Goal: Task Accomplishment & Management: Use online tool/utility

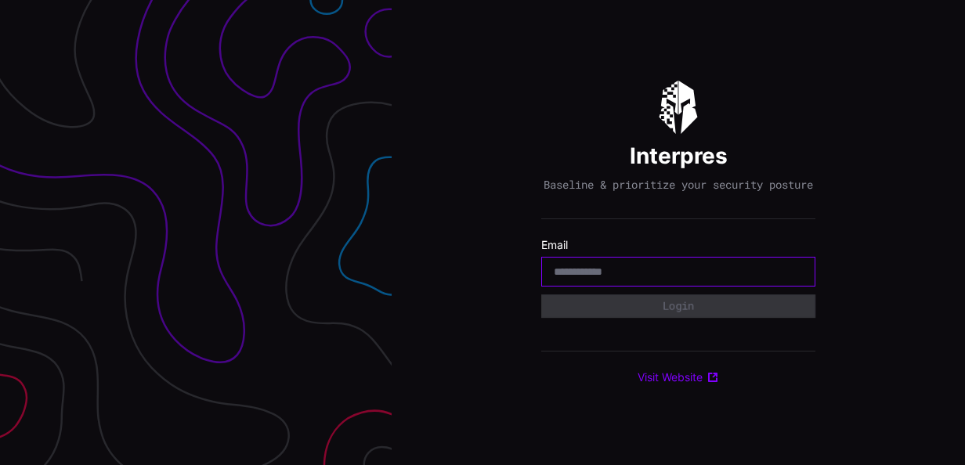
paste input "**********"
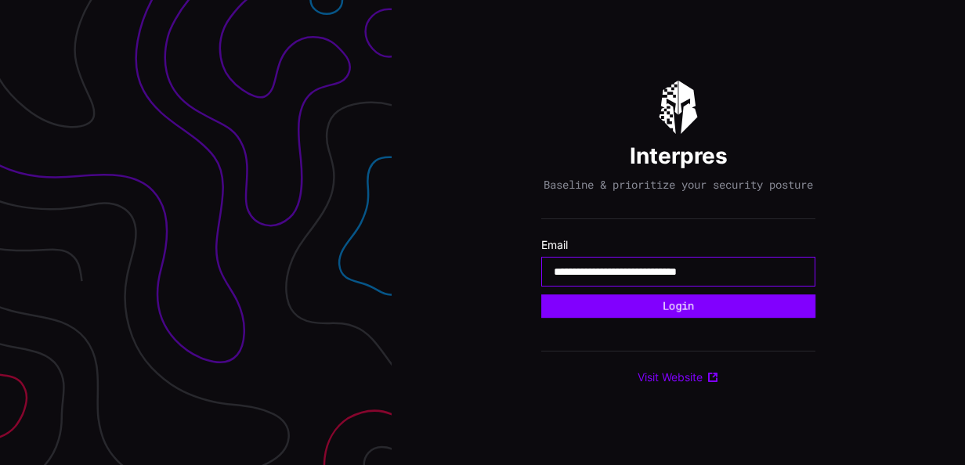
type input "**********"
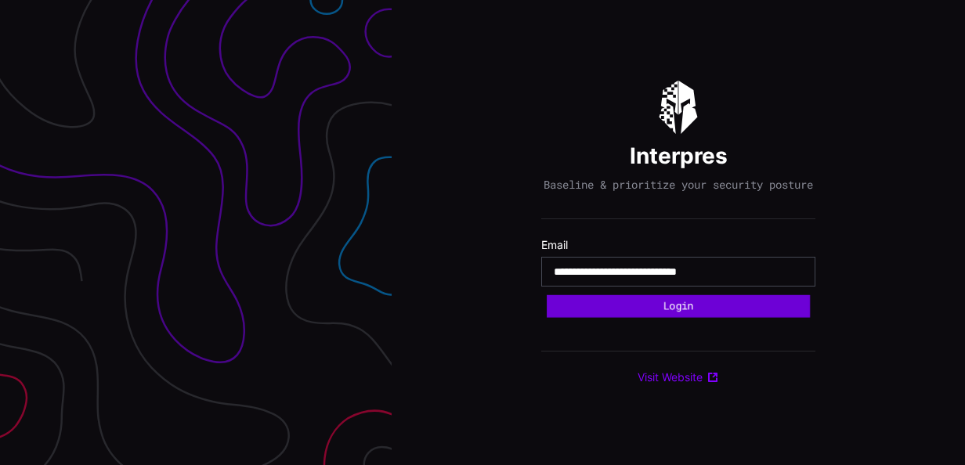
click at [649, 316] on button "Login" at bounding box center [678, 305] width 263 height 23
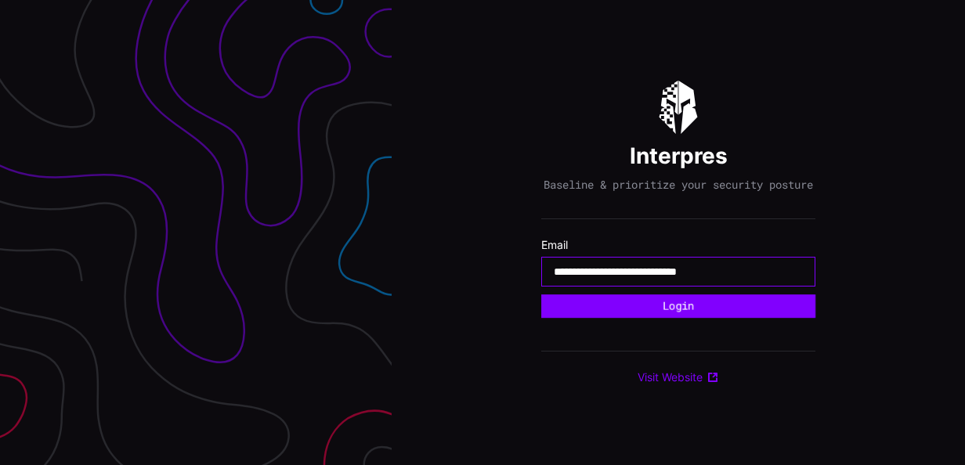
click at [786, 273] on input "**********" at bounding box center [678, 272] width 249 height 14
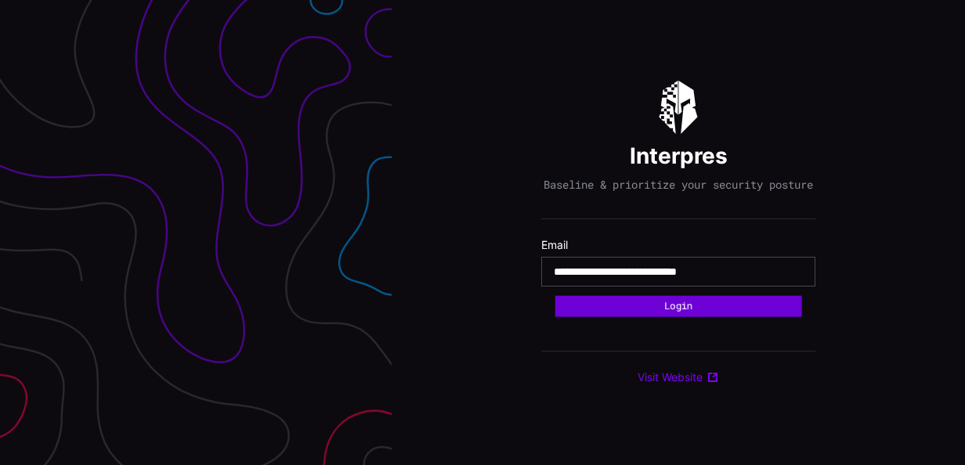
click at [684, 307] on button "Login" at bounding box center [678, 305] width 247 height 21
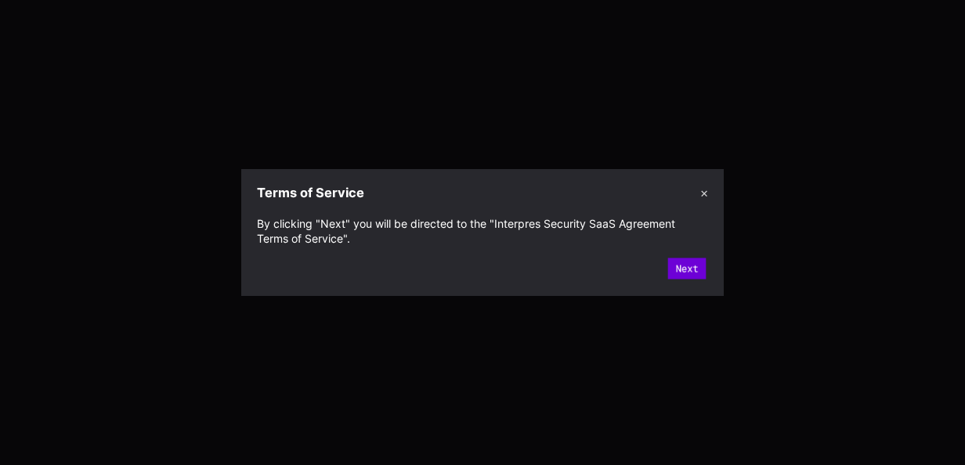
click at [688, 269] on button "Next" at bounding box center [687, 268] width 38 height 21
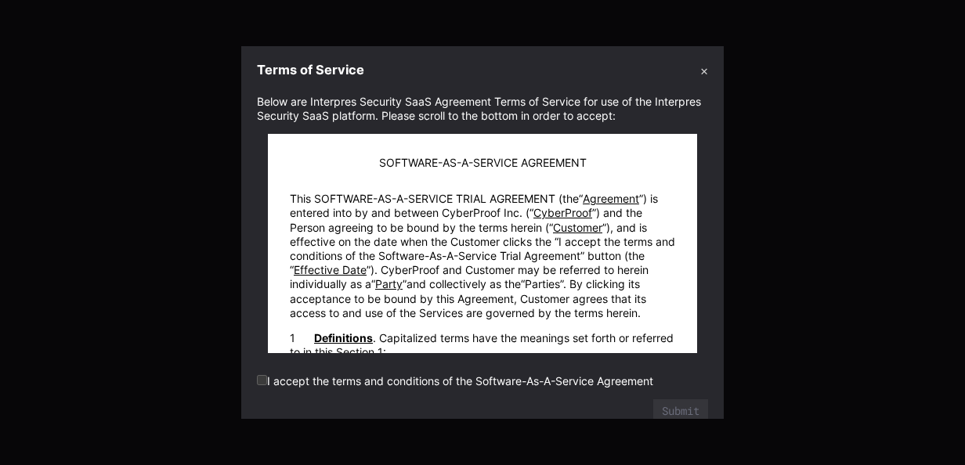
click at [267, 380] on label "I accept the terms and conditions of the Software-As-A-Service Agreement" at bounding box center [455, 380] width 396 height 13
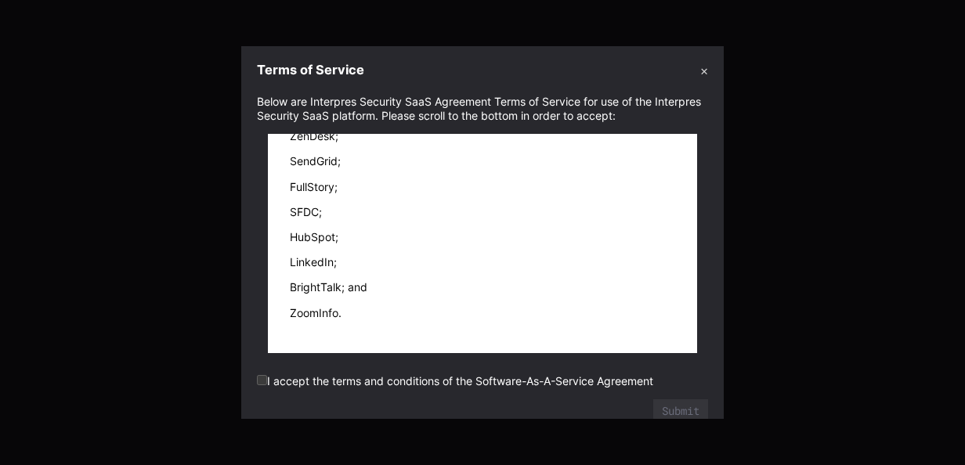
scroll to position [33429, 0]
click at [656, 409] on button "Submit" at bounding box center [680, 411] width 49 height 21
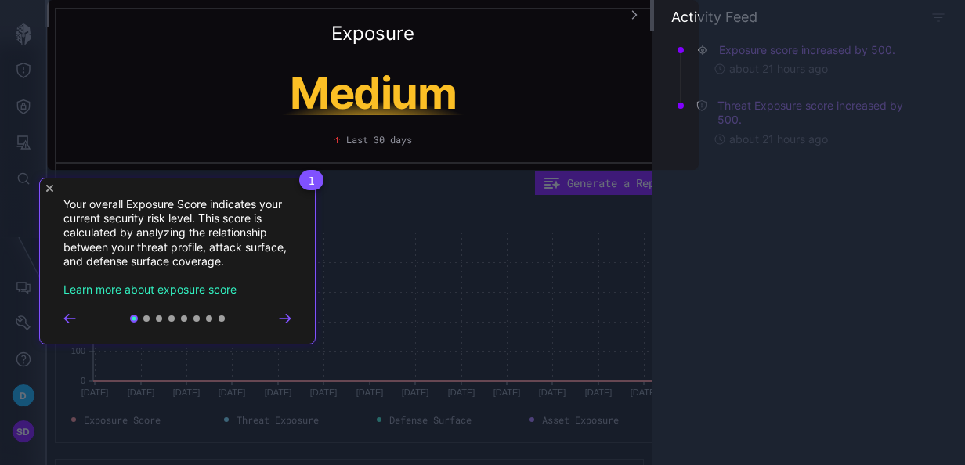
click at [284, 320] on icon "Go to next step" at bounding box center [285, 318] width 13 height 9
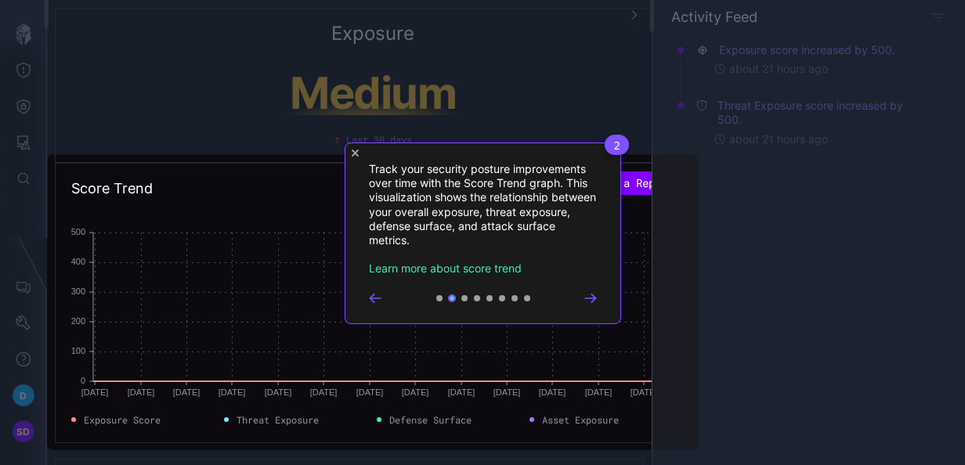
click at [597, 302] on icon "Go to next step" at bounding box center [590, 298] width 13 height 9
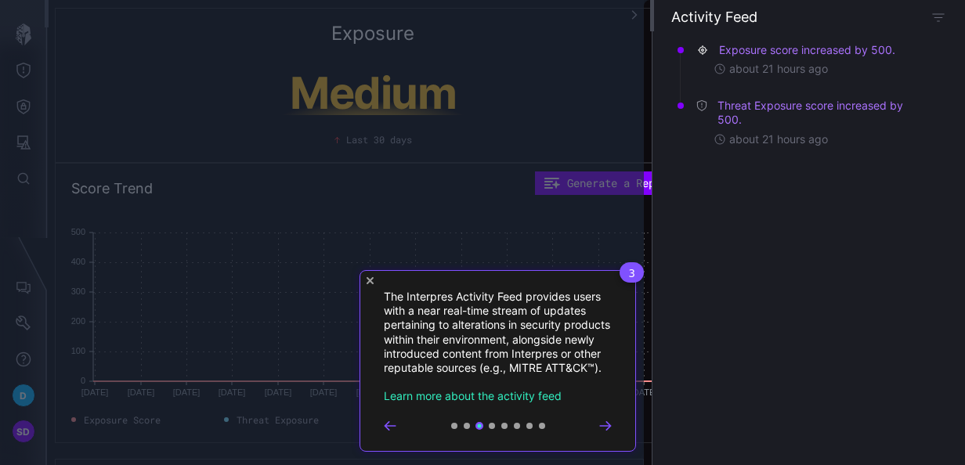
click at [606, 429] on icon "Go to next step" at bounding box center [605, 425] width 10 height 8
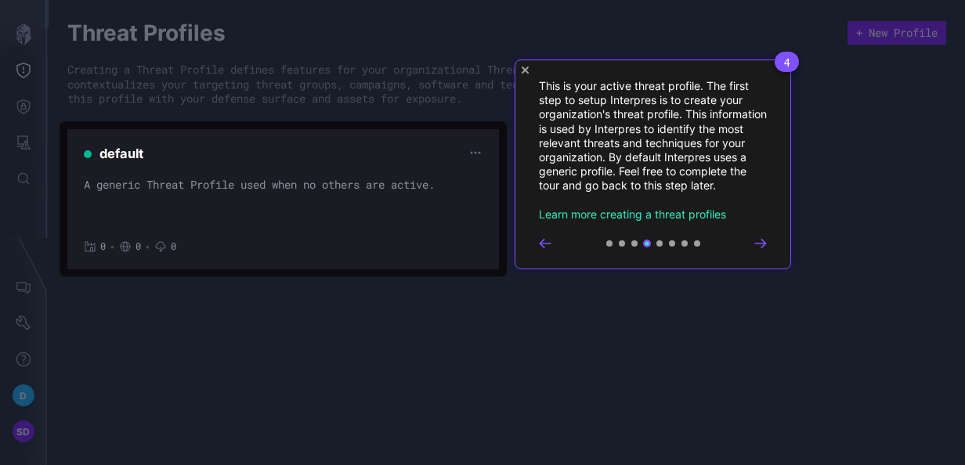
click at [759, 246] on icon "Go to next step" at bounding box center [760, 243] width 13 height 9
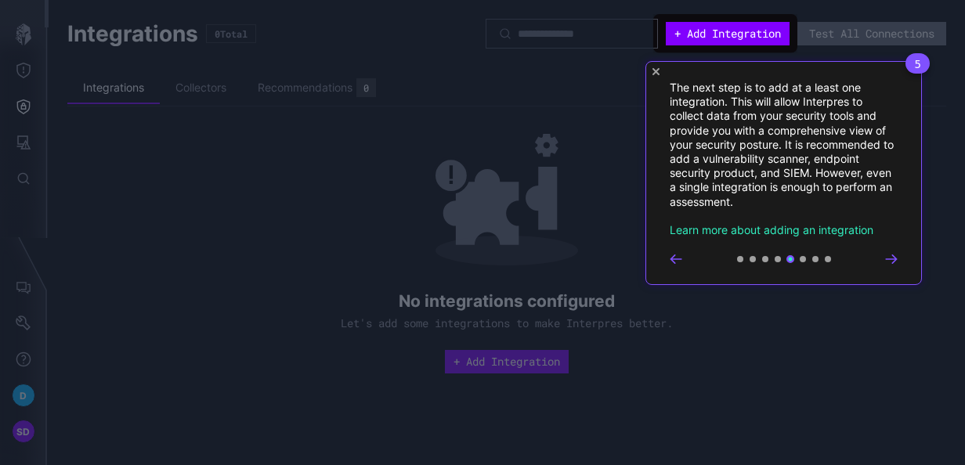
click at [897, 258] on icon "Go to next step" at bounding box center [891, 259] width 13 height 9
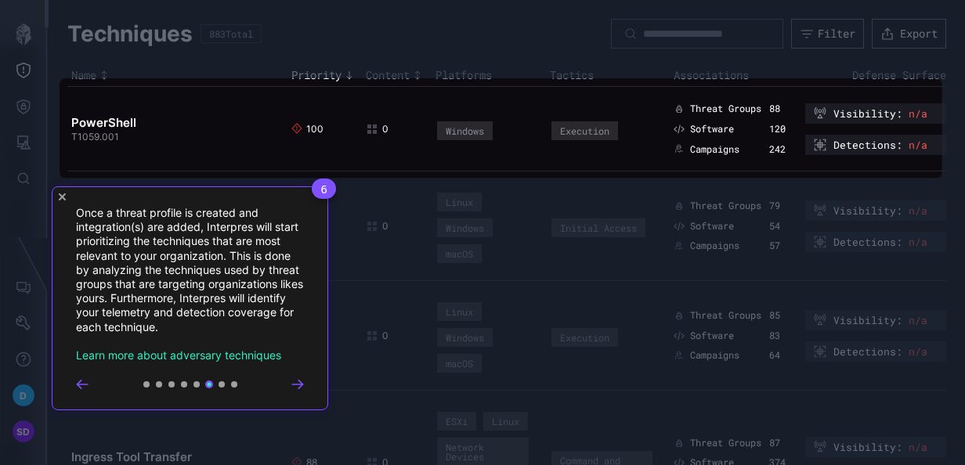
click at [296, 383] on icon "Go to next step" at bounding box center [297, 384] width 13 height 9
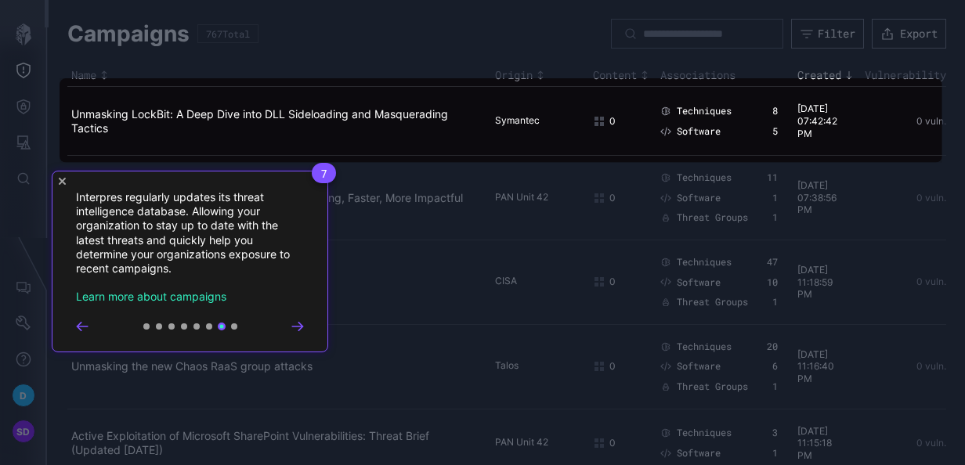
click at [299, 324] on icon "Go to next step" at bounding box center [297, 326] width 13 height 9
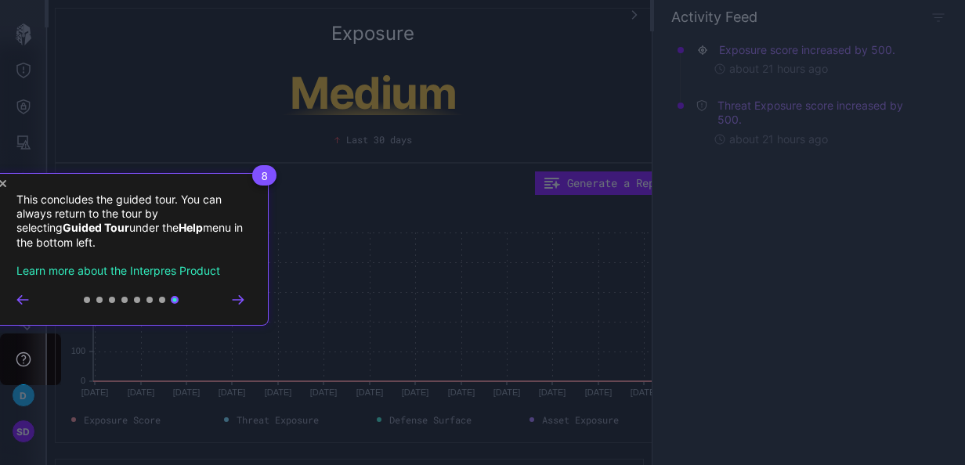
click at [240, 299] on icon "Go to next step" at bounding box center [238, 300] width 10 height 8
click at [2, 179] on div "8 This concludes the guided tour. You can always return to the tour by selectin…" at bounding box center [130, 249] width 276 height 153
click at [2, 180] on icon "Close Tour" at bounding box center [2, 183] width 7 height 7
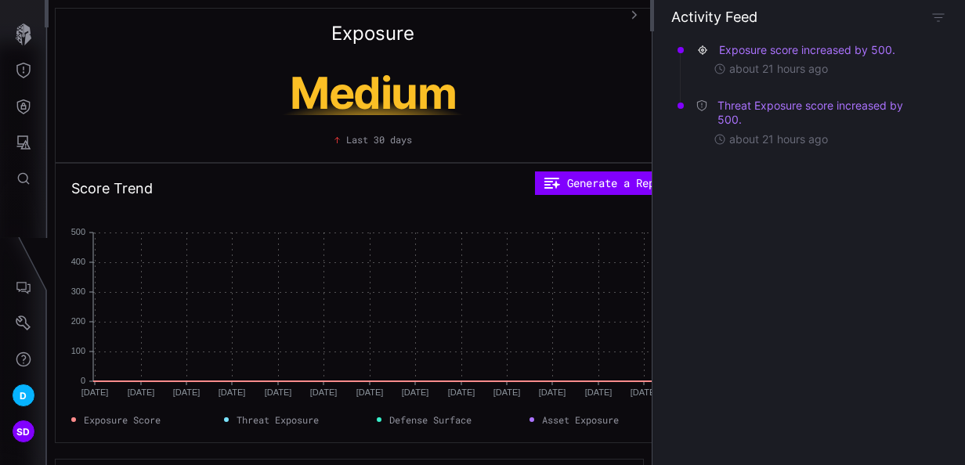
click at [638, 15] on icon "button" at bounding box center [635, 15] width 10 height 10
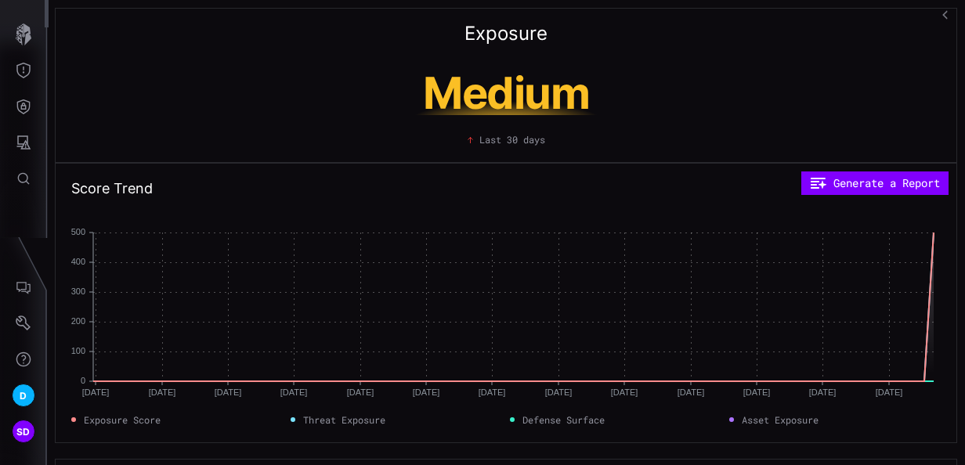
click at [948, 10] on icon "button" at bounding box center [947, 15] width 10 height 10
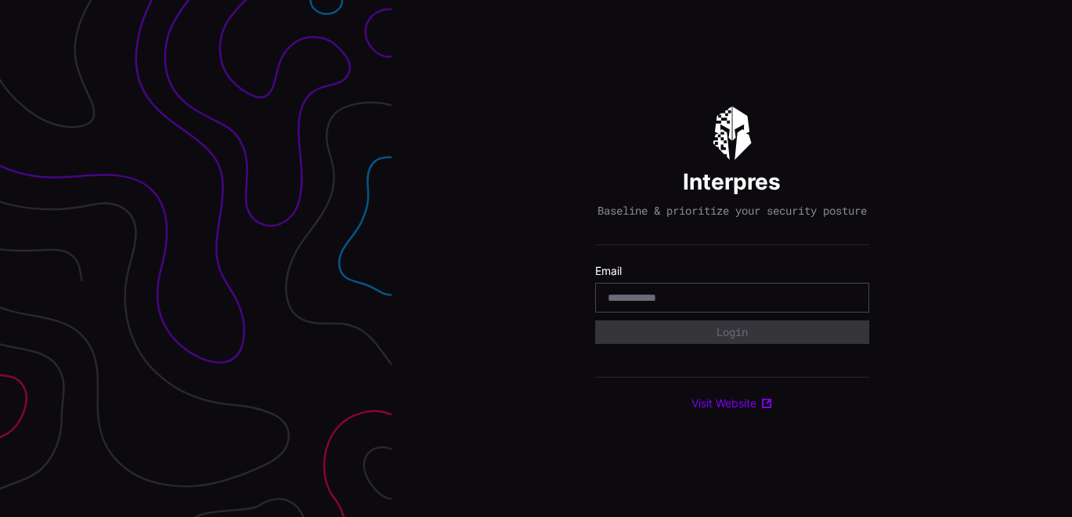
click at [709, 305] on input "email" at bounding box center [732, 298] width 249 height 14
type input "**********"
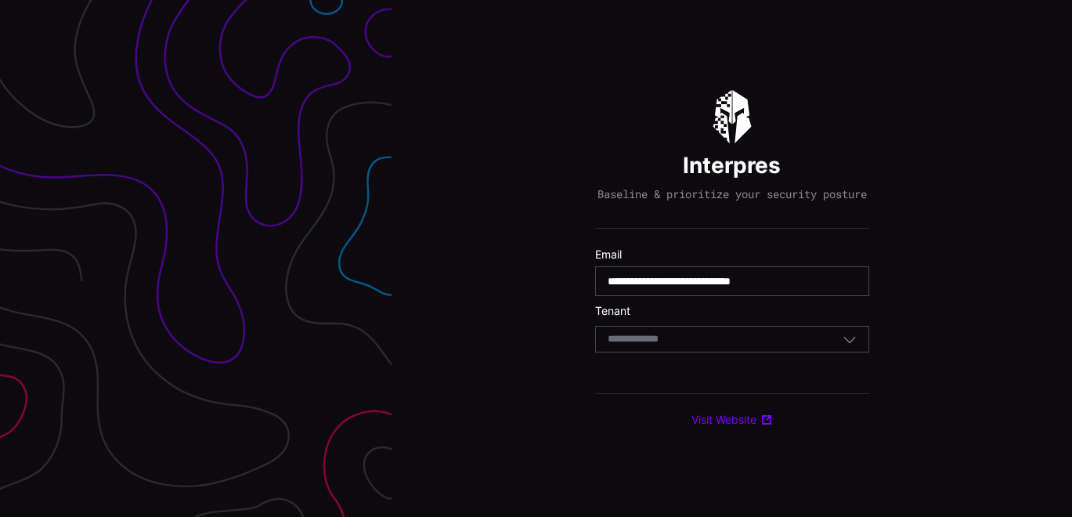
click at [691, 346] on div "Select Tenant" at bounding box center [725, 339] width 235 height 14
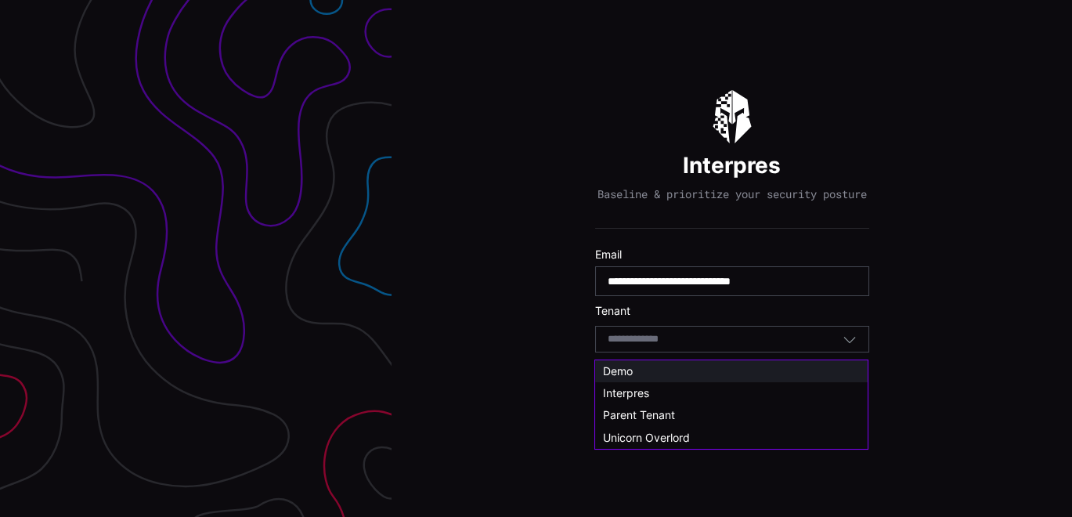
click at [635, 371] on div "Demo" at bounding box center [731, 371] width 257 height 14
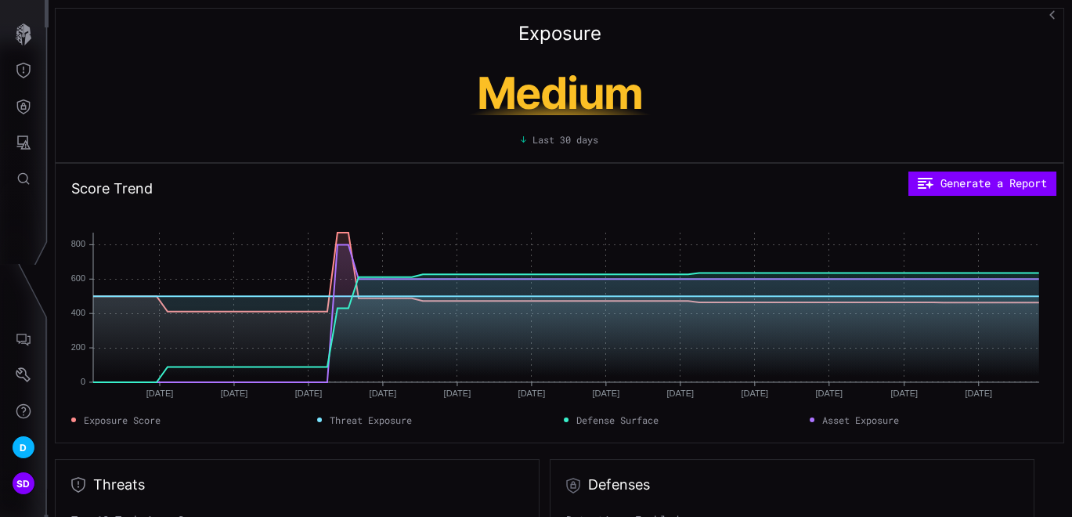
click at [1055, 13] on icon "button" at bounding box center [1055, 14] width 10 height 10
